Goal: Information Seeking & Learning: Learn about a topic

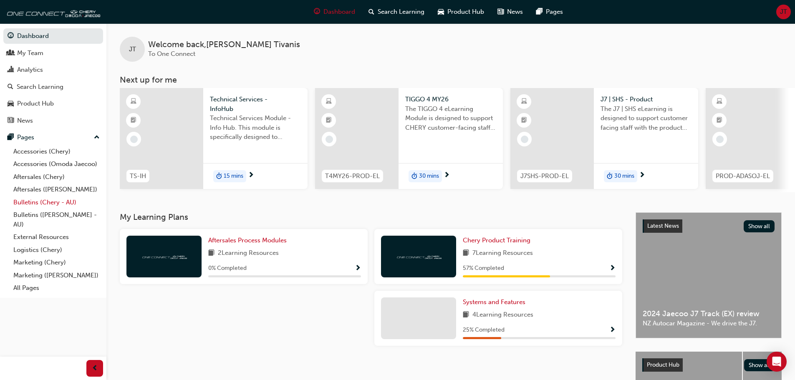
click at [58, 202] on link "Bulletins (Chery - AU)" at bounding box center [56, 202] width 93 height 13
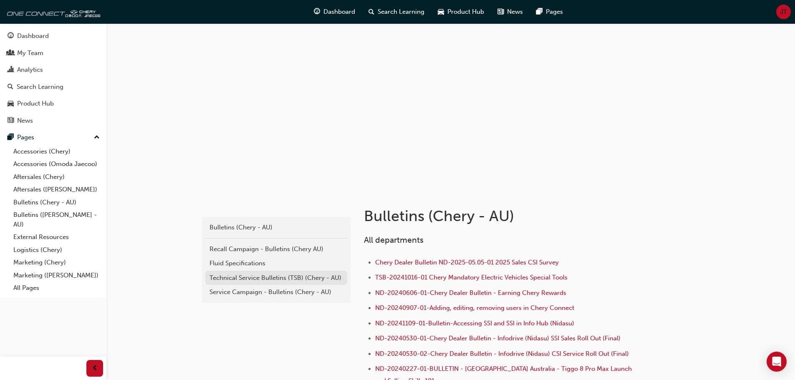
click at [274, 278] on div "Technical Service Bulletins (TSB) (Chery - AU)" at bounding box center [276, 278] width 134 height 10
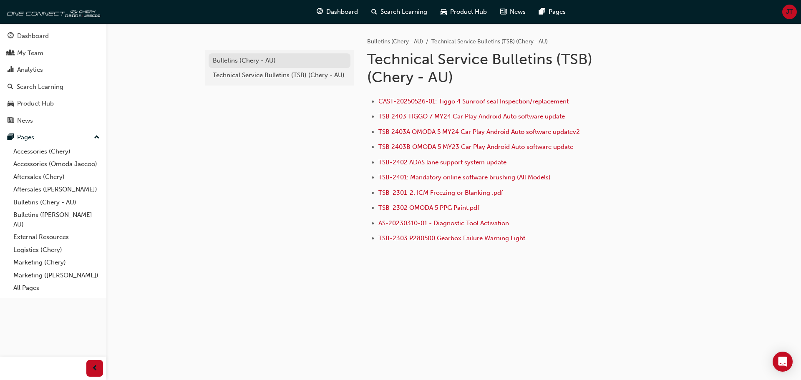
click at [227, 54] on link "Bulletins (Chery - AU)" at bounding box center [280, 60] width 142 height 15
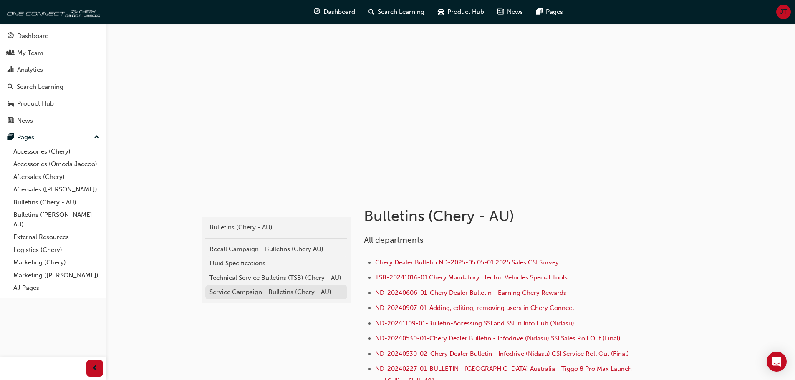
click at [265, 295] on div "Service Campaign - Bulletins (Chery - AU)" at bounding box center [276, 292] width 134 height 10
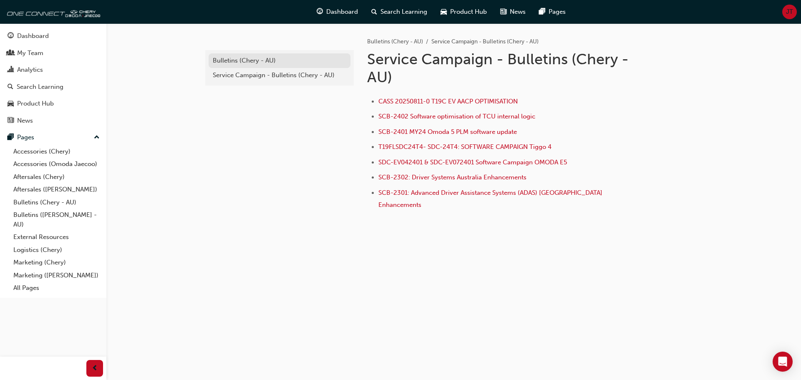
click at [256, 60] on div "Bulletins (Chery - AU)" at bounding box center [280, 61] width 134 height 10
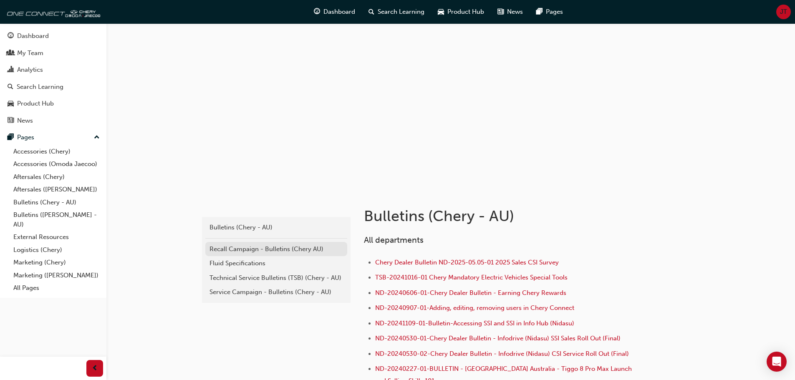
click at [251, 252] on div "Recall Campaign - Bulletins (Chery AU)" at bounding box center [276, 250] width 134 height 10
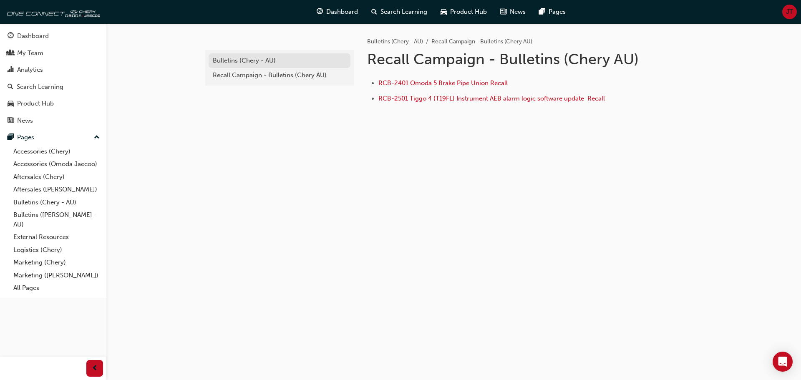
click at [237, 60] on div "Bulletins (Chery - AU)" at bounding box center [280, 61] width 134 height 10
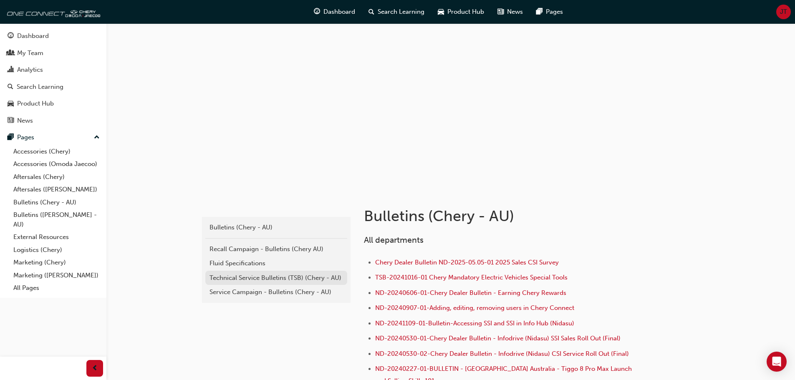
click at [274, 284] on link "Technical Service Bulletins (TSB) (Chery - AU)" at bounding box center [276, 278] width 142 height 15
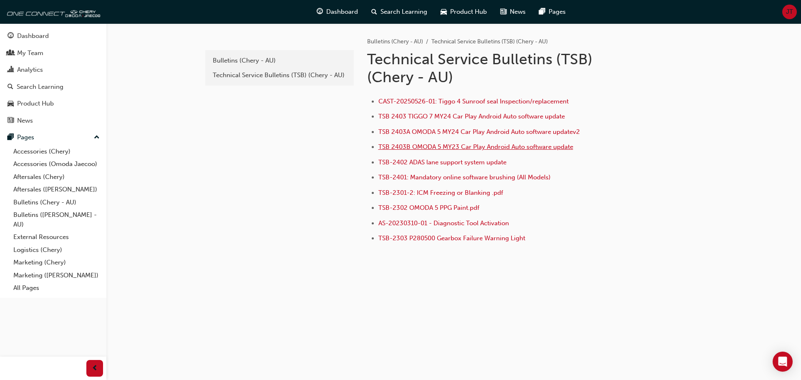
click at [422, 146] on span "TSB 2403B OMODA 5 MY23 Car Play Android Auto software update" at bounding box center [475, 147] width 195 height 8
click at [458, 128] on span "TSB 2403A OMODA 5 MY24 Car Play Android Auto software updatev2" at bounding box center [479, 132] width 202 height 8
click at [252, 57] on div "Bulletins (Chery - AU)" at bounding box center [280, 61] width 134 height 10
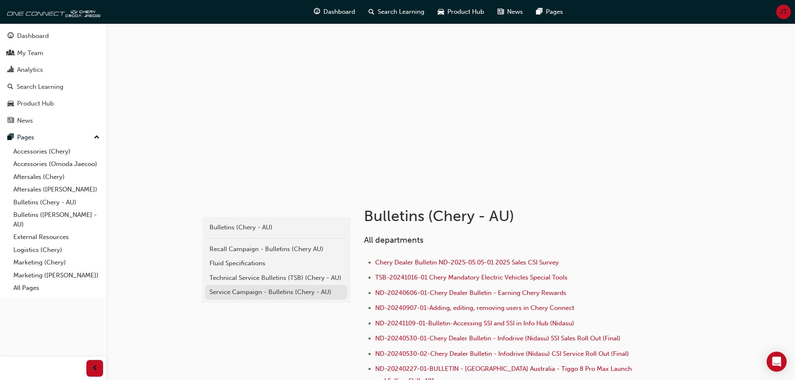
click at [297, 295] on div "Service Campaign - Bulletins (Chery - AU)" at bounding box center [276, 292] width 134 height 10
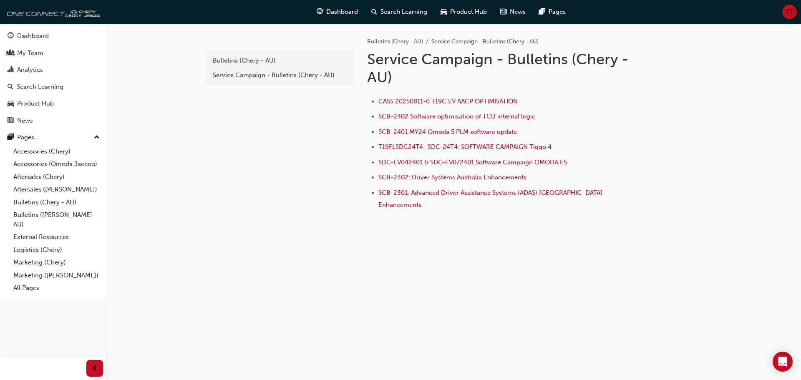
click at [452, 102] on span "CASS 20250811-0 T19C EV AACP OPTIMISATION" at bounding box center [447, 102] width 139 height 8
